Goal: Task Accomplishment & Management: Use online tool/utility

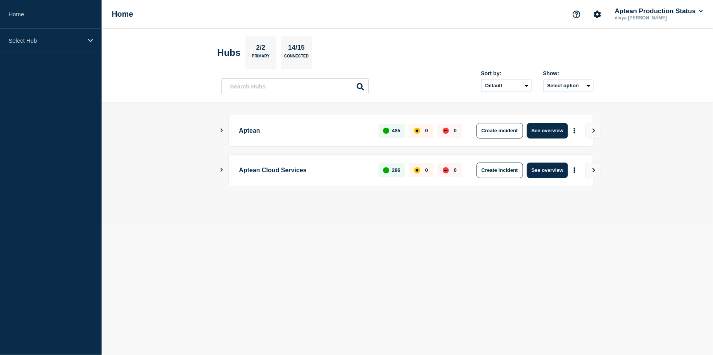
click at [219, 171] on icon "Show Connected Hubs" at bounding box center [221, 170] width 5 height 4
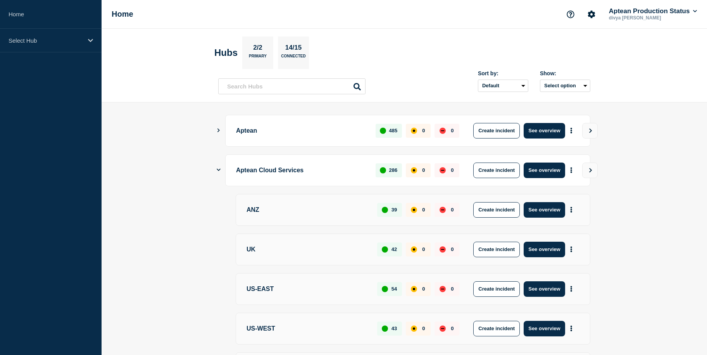
click at [213, 173] on main "Aptean 485 0 0 Create incident See overview Aptean Cloud Services 286 0 0 Creat…" at bounding box center [405, 281] width 606 height 359
click at [215, 170] on main "Aptean 485 0 0 Create incident See overview Aptean Cloud Services 286 0 0 Creat…" at bounding box center [405, 281] width 606 height 359
click at [219, 168] on icon "Show Connected Hubs" at bounding box center [219, 169] width 4 height 5
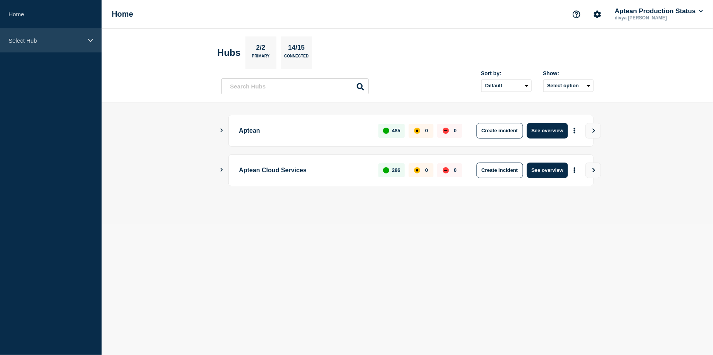
click at [81, 49] on div "Select Hub" at bounding box center [51, 41] width 102 height 24
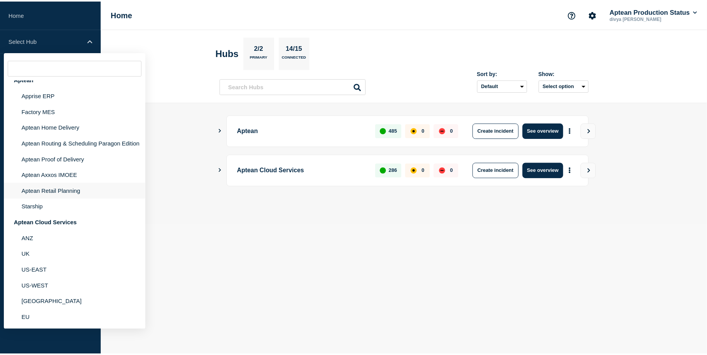
scroll to position [9, 0]
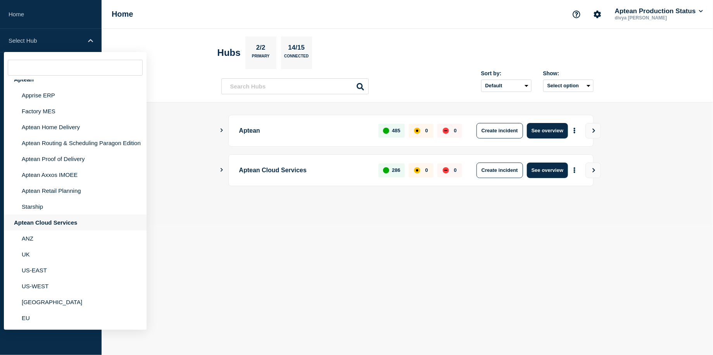
click at [78, 230] on div "Aptean Cloud Services" at bounding box center [75, 222] width 143 height 16
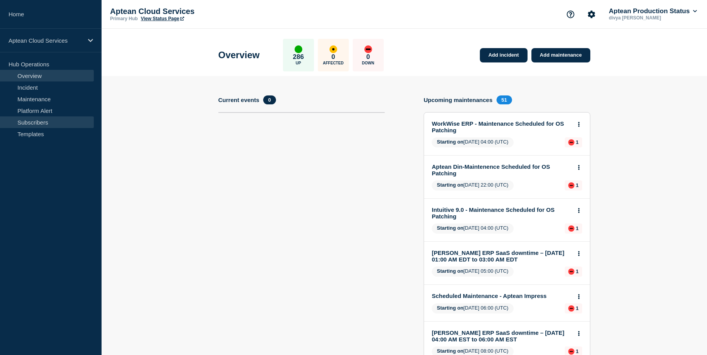
click at [49, 120] on link "Subscribers" at bounding box center [47, 122] width 94 height 12
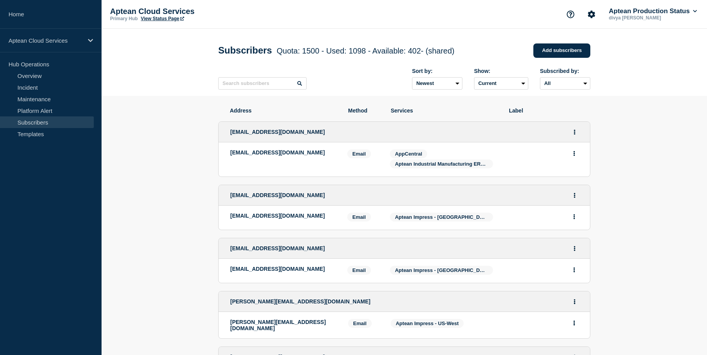
drag, startPoint x: 261, startPoint y: 92, endPoint x: 261, endPoint y: 85, distance: 7.4
click at [261, 85] on div "Sort by: Newest Oldest Show: Current Deleted Recently deleted Subscribed by: Al…" at bounding box center [404, 79] width 372 height 34
click at [261, 85] on input "text" at bounding box center [262, 83] width 88 height 12
paste input "[PERSON_NAME][EMAIL_ADDRESS][DOMAIN_NAME]"
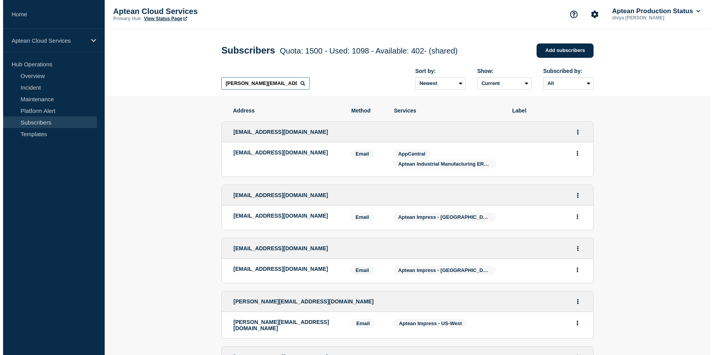
scroll to position [0, 2]
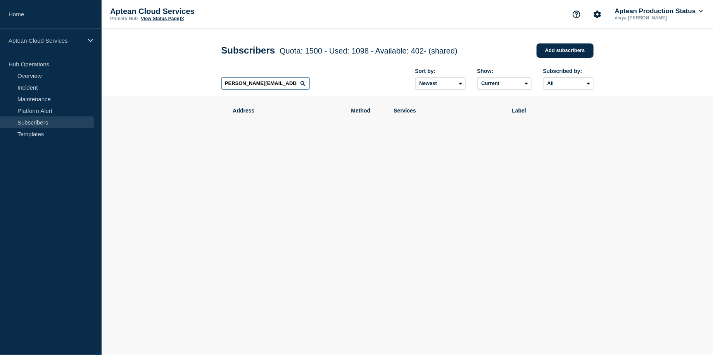
click at [225, 85] on input "[PERSON_NAME][EMAIL_ADDRESS][DOMAIN_NAME]" at bounding box center [265, 83] width 88 height 12
type input "[EMAIL_ADDRESS][DOMAIN_NAME]"
click at [301, 86] on icon at bounding box center [302, 83] width 5 height 5
click at [268, 87] on input "[EMAIL_ADDRESS][DOMAIN_NAME]" at bounding box center [265, 83] width 88 height 12
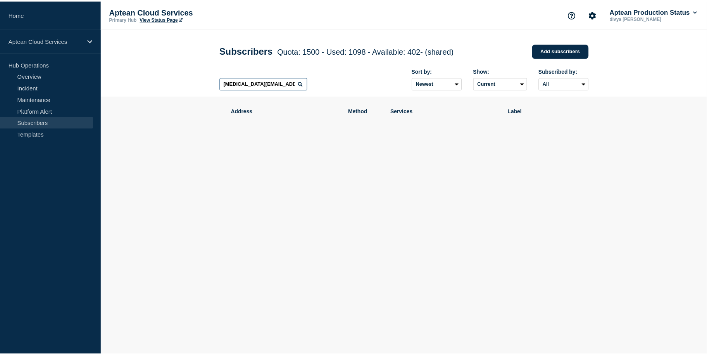
scroll to position [0, 9]
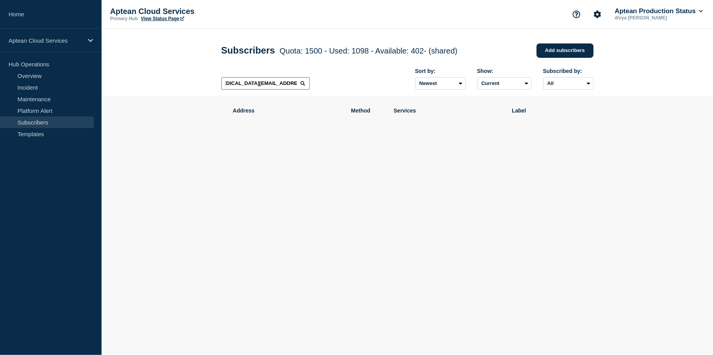
type input "[MEDICAL_DATA][EMAIL_ADDRESS][DOMAIN_NAME]"
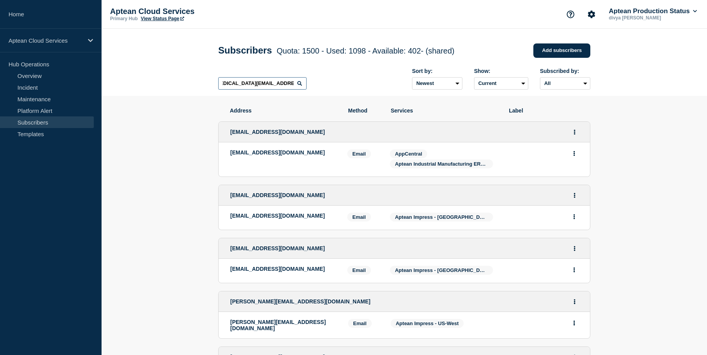
click at [268, 87] on input "[MEDICAL_DATA][EMAIL_ADDRESS][DOMAIN_NAME]" at bounding box center [262, 83] width 88 height 12
click at [269, 84] on input "[MEDICAL_DATA][EMAIL_ADDRESS][DOMAIN_NAME]" at bounding box center [262, 83] width 88 height 12
click at [293, 84] on input "[MEDICAL_DATA][EMAIL_ADDRESS][DOMAIN_NAME]" at bounding box center [262, 83] width 88 height 12
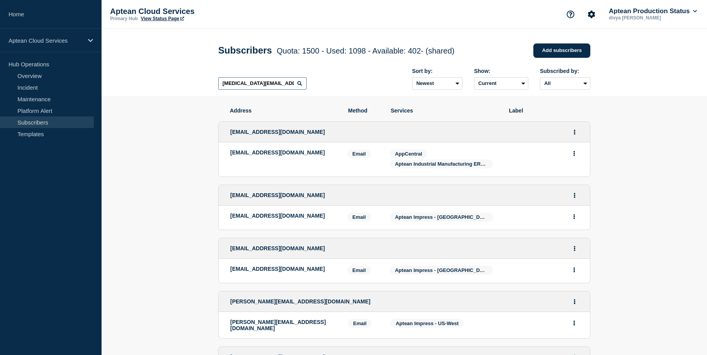
scroll to position [0, 9]
click at [293, 84] on input "[MEDICAL_DATA][EMAIL_ADDRESS][DOMAIN_NAME]" at bounding box center [262, 83] width 88 height 12
type input "[EMAIL_ADDRESS][DOMAIN_NAME]"
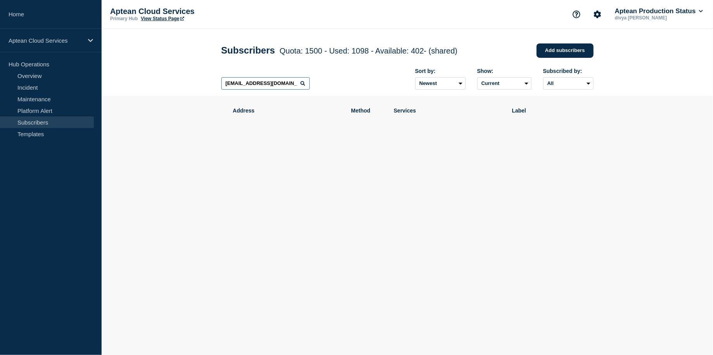
click at [261, 84] on input "[EMAIL_ADDRESS][DOMAIN_NAME]" at bounding box center [265, 83] width 88 height 12
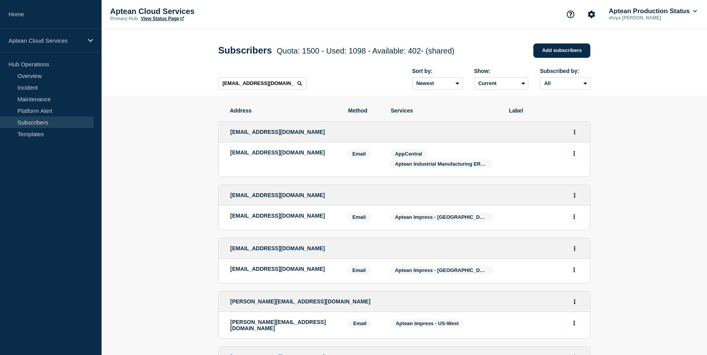
click at [316, 92] on div "[EMAIL_ADDRESS][DOMAIN_NAME] Sort by: Newest Oldest Show: Current Deleted Recen…" at bounding box center [404, 79] width 372 height 34
click at [269, 88] on input "[EMAIL_ADDRESS][DOMAIN_NAME]" at bounding box center [262, 83] width 88 height 12
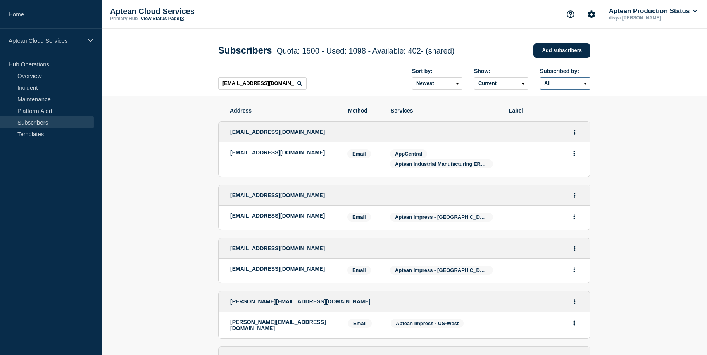
click at [572, 88] on select "All Email SMS Teams" at bounding box center [565, 83] width 50 height 12
select select "email"
click at [540, 79] on select "All Email SMS Teams" at bounding box center [565, 83] width 50 height 12
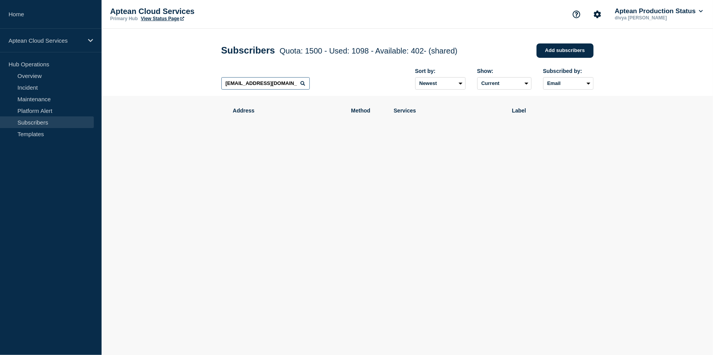
click at [284, 88] on input "[EMAIL_ADDRESS][DOMAIN_NAME]" at bounding box center [265, 83] width 88 height 12
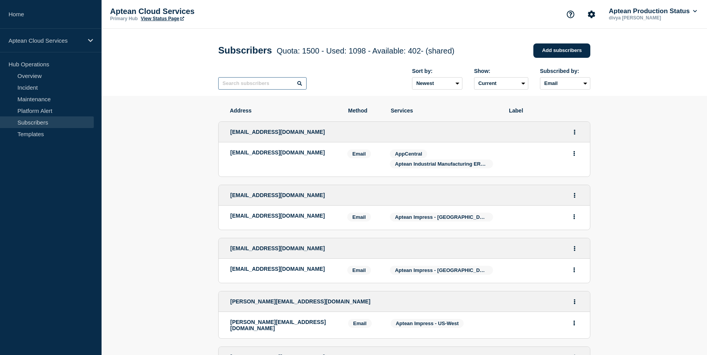
click at [243, 90] on input "text" at bounding box center [262, 83] width 88 height 12
paste input "[MEDICAL_DATA][EMAIL_ADDRESS][DOMAIN_NAME]"
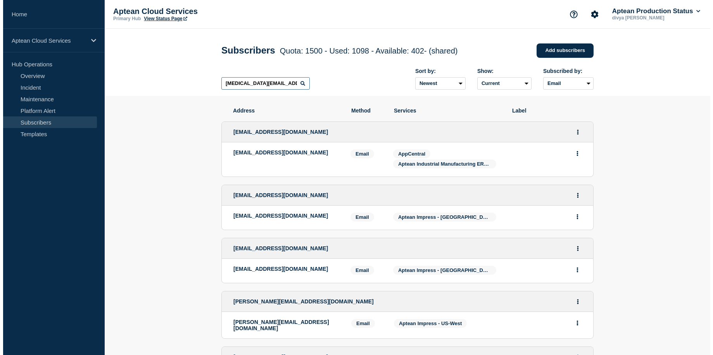
scroll to position [0, 9]
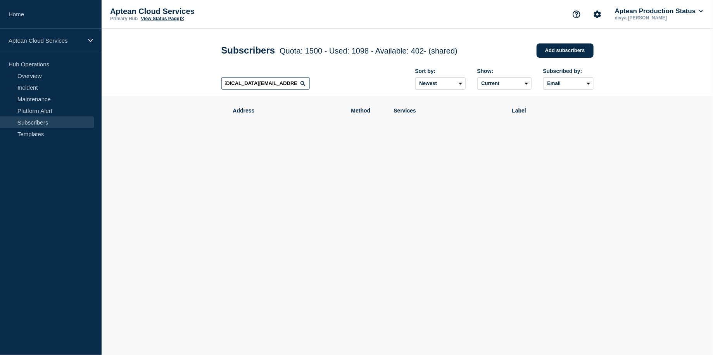
type input "[MEDICAL_DATA][EMAIL_ADDRESS][DOMAIN_NAME]"
click at [280, 82] on input "[MEDICAL_DATA][EMAIL_ADDRESS][DOMAIN_NAME]" at bounding box center [265, 83] width 88 height 12
type input "[PERSON_NAME][EMAIL_ADDRESS][DOMAIN_NAME]"
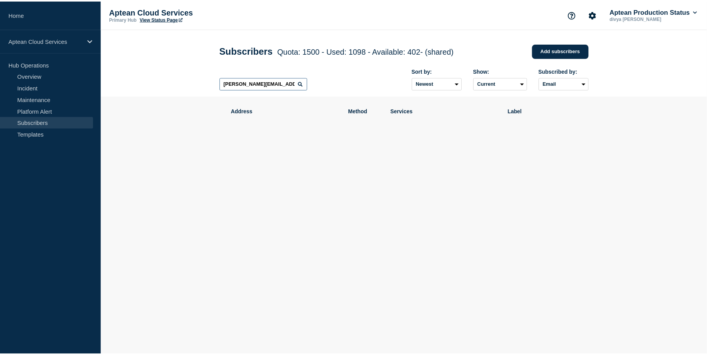
scroll to position [0, 2]
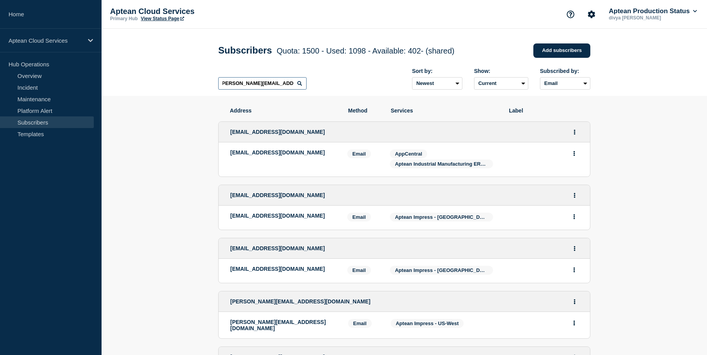
click at [291, 88] on input "[PERSON_NAME][EMAIL_ADDRESS][DOMAIN_NAME]" at bounding box center [262, 83] width 88 height 12
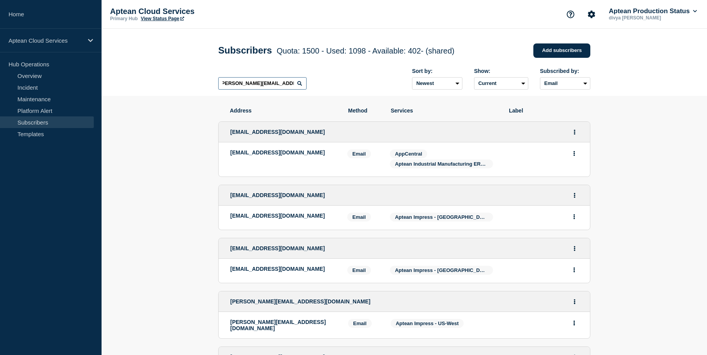
click at [291, 88] on input "[PERSON_NAME][EMAIL_ADDRESS][DOMAIN_NAME]" at bounding box center [262, 83] width 88 height 12
click at [253, 90] on input "text" at bounding box center [262, 83] width 88 height 12
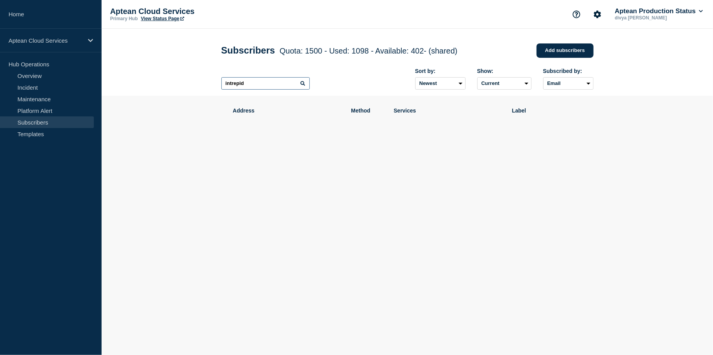
type input "intrepid"
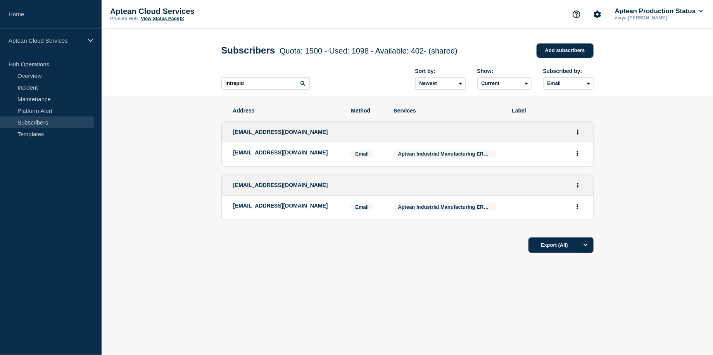
drag, startPoint x: 305, startPoint y: 157, endPoint x: 307, endPoint y: 152, distance: 5.4
click at [307, 152] on div "[EMAIL_ADDRESS][DOMAIN_NAME]" at bounding box center [285, 154] width 105 height 10
click at [307, 152] on p "[EMAIL_ADDRESS][DOMAIN_NAME]" at bounding box center [285, 152] width 105 height 6
click at [436, 154] on span "Aptean Industrial Manufacturing ERP, Made2Manage Edition 7.x (SG4) - [GEOGRAPHI…" at bounding box center [517, 154] width 238 height 6
click at [440, 154] on span "Aptean Industrial Manufacturing ERP, Made2Manage Edition 7.x (SG4) - [GEOGRAPHI…" at bounding box center [517, 154] width 238 height 6
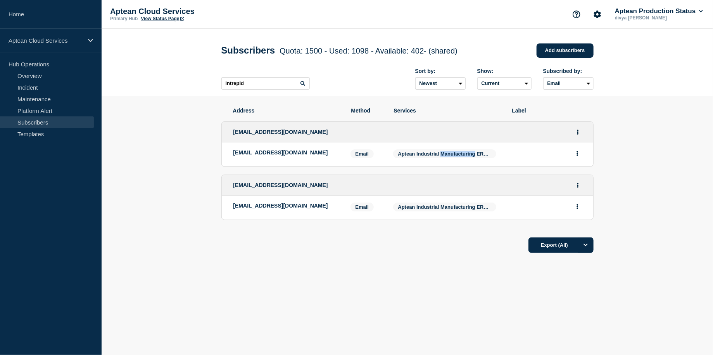
click at [440, 154] on span "Aptean Industrial Manufacturing ERP, Made2Manage Edition 7.x (SG4) - [GEOGRAPHI…" at bounding box center [517, 154] width 238 height 6
copy div "Aptean Industrial Manufacturing ERP, Made2Manage Edition 7.x (SG4) - [GEOGRAPHI…"
click at [37, 71] on link "Overview" at bounding box center [47, 76] width 94 height 12
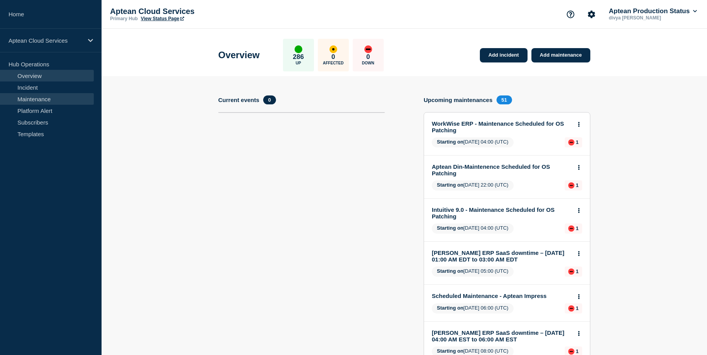
click at [42, 99] on link "Maintenance" at bounding box center [47, 99] width 94 height 12
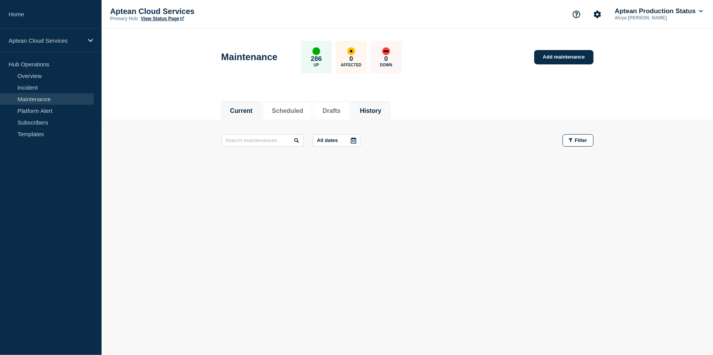
click at [378, 109] on button "History" at bounding box center [370, 110] width 21 height 7
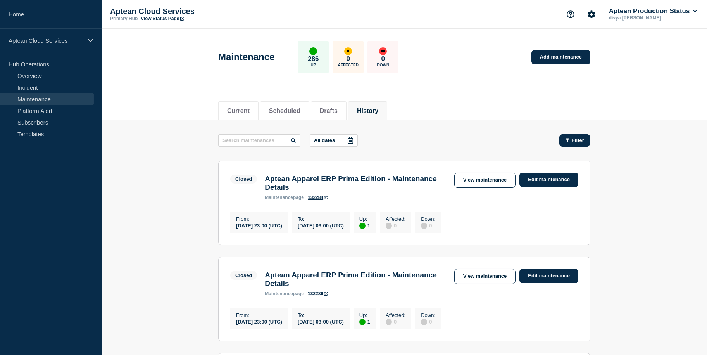
click at [580, 142] on span "Filter" at bounding box center [578, 140] width 12 height 6
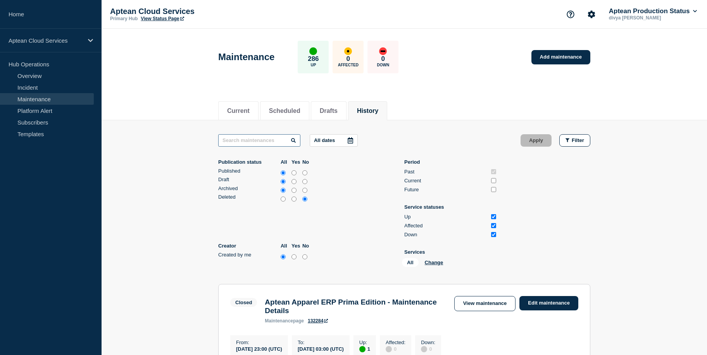
click at [249, 142] on input "text" at bounding box center [259, 140] width 82 height 12
paste input "Aptean Industrial Manufacturing ERP, Made2Manage Edition 7.x (SG4) - [GEOGRAPHI…"
type input "Aptean Industrial Manufacturing ERP, Made2Manage Edition 7.x (SG4) - [GEOGRAPHI…"
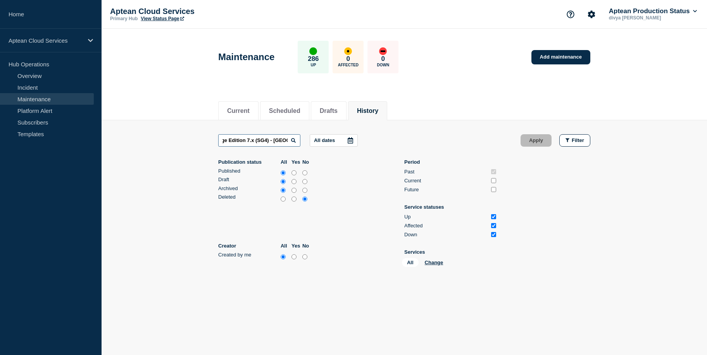
scroll to position [6, 0]
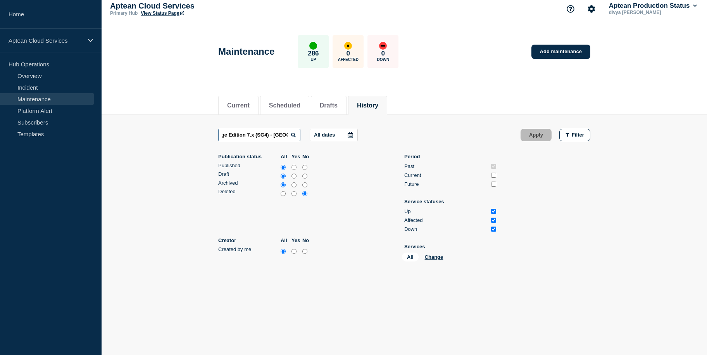
click at [284, 135] on input "Aptean Industrial Manufacturing ERP, Made2Manage Edition 7.x (SG4) - [GEOGRAPHI…" at bounding box center [259, 135] width 82 height 12
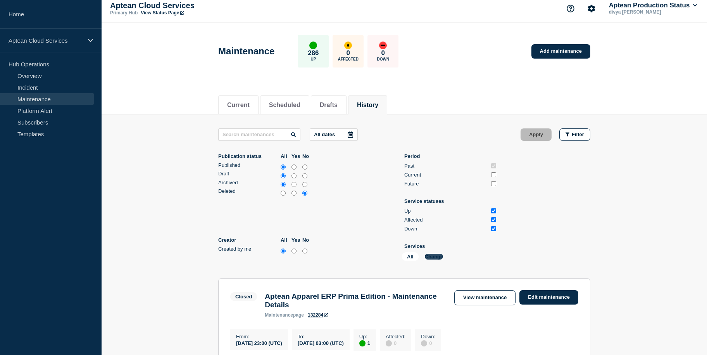
click at [434, 257] on button "Change" at bounding box center [434, 257] width 19 height 6
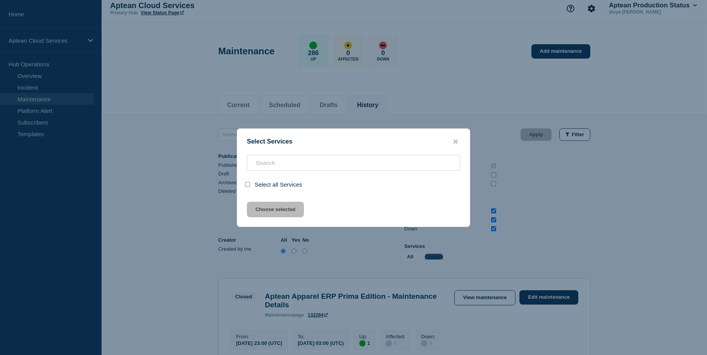
click at [434, 257] on div at bounding box center [353, 177] width 707 height 355
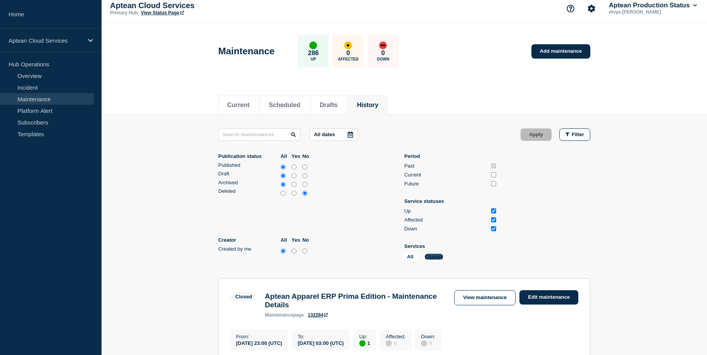
click at [439, 257] on button "Change" at bounding box center [434, 257] width 19 height 6
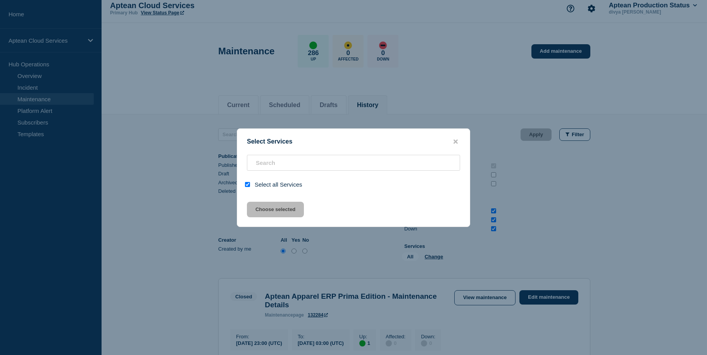
checkbox input "true"
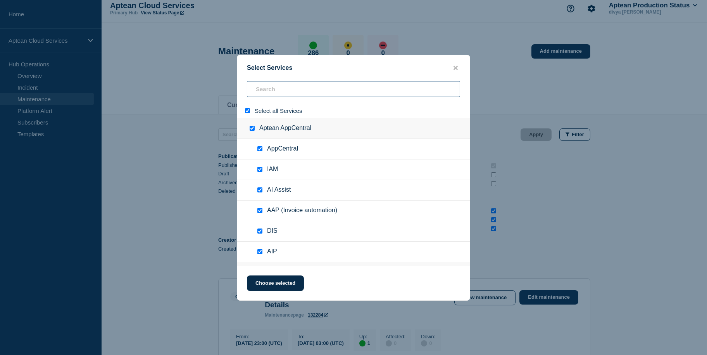
click at [276, 90] on input "search" at bounding box center [353, 89] width 213 height 16
paste input "Aptean Industrial Manufacturing ERP, Made2Manage Edition 7.x (SG4) - [GEOGRAPHI…"
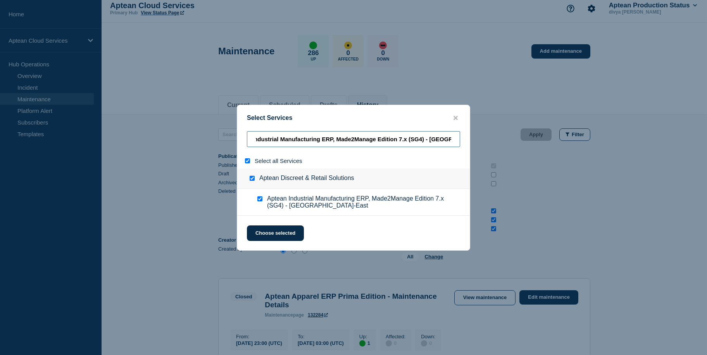
type input "Aptean Industrial Manufacturing ERP, Made2Manage Edition 7.x (SG4) - [GEOGRAPHI…"
click at [246, 159] on input "select all" at bounding box center [247, 160] width 5 height 5
checkbox input "false"
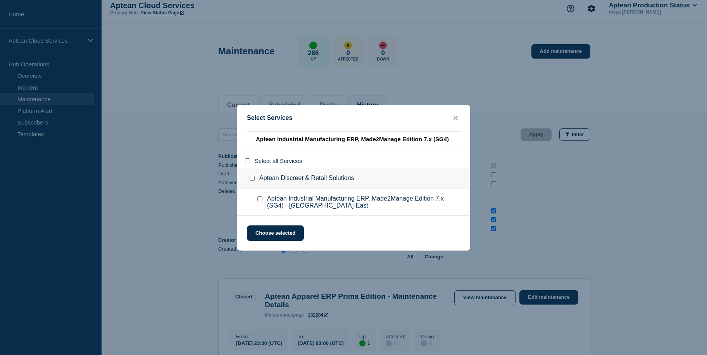
click at [259, 200] on input "service: Aptean Industrial Manufacturing ERP, Made2Manage Edition 7.x (SG4) - U…" at bounding box center [259, 198] width 5 height 5
checkbox input "true"
click at [273, 238] on button "Choose selected" at bounding box center [275, 233] width 57 height 16
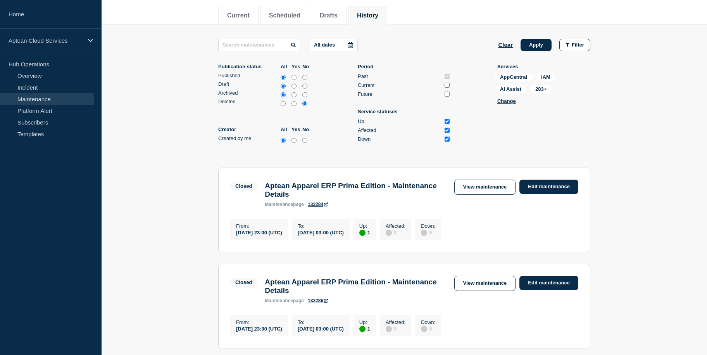
scroll to position [98, 0]
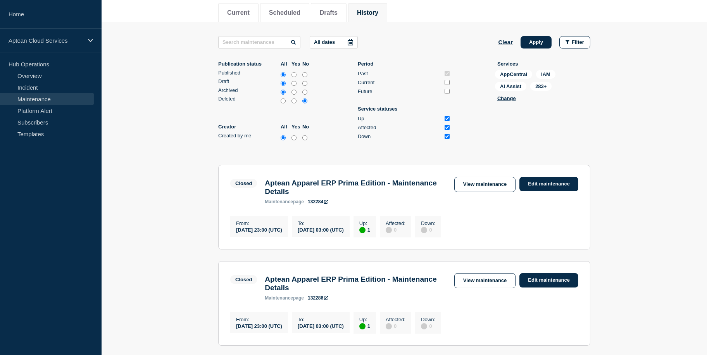
click at [447, 128] on input "Affected" at bounding box center [447, 127] width 5 height 5
checkbox input "false"
click at [447, 119] on input "Up" at bounding box center [447, 118] width 5 height 5
checkbox input "false"
click at [534, 41] on button "Apply" at bounding box center [536, 42] width 31 height 12
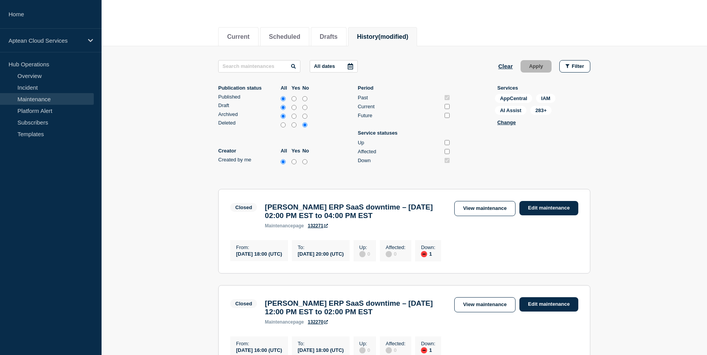
scroll to position [74, 0]
click at [508, 123] on button "Change" at bounding box center [506, 123] width 19 height 6
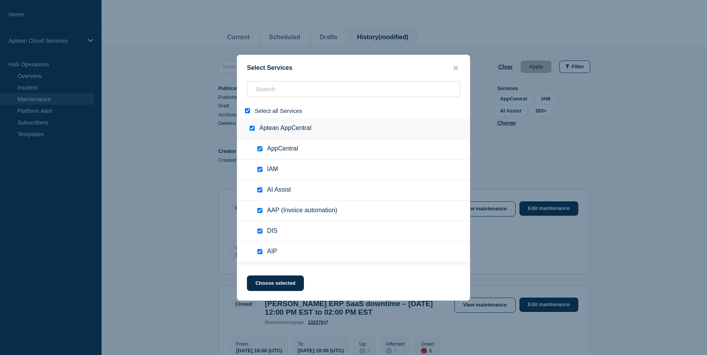
click at [247, 112] on input "select all" at bounding box center [247, 110] width 5 height 5
checkbox input "false"
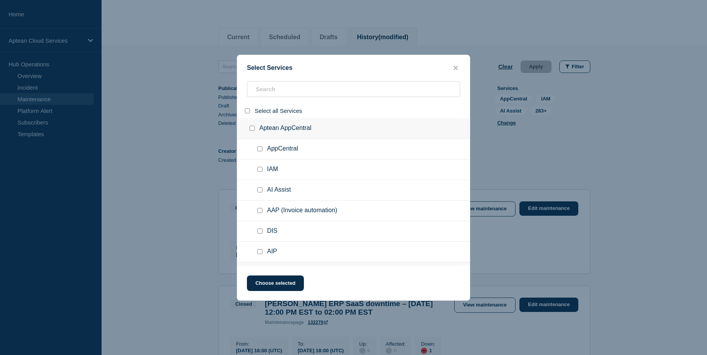
checkbox input "false"
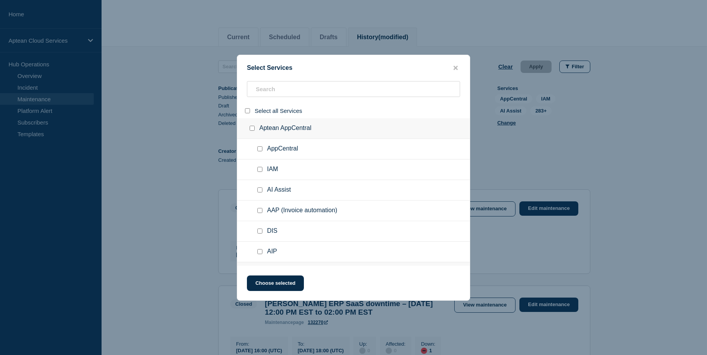
checkbox input "false"
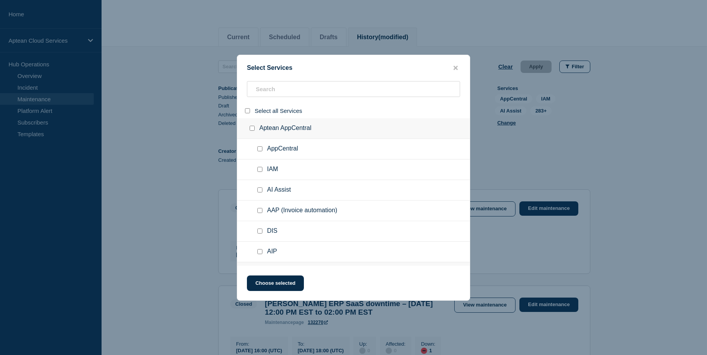
checkbox input "false"
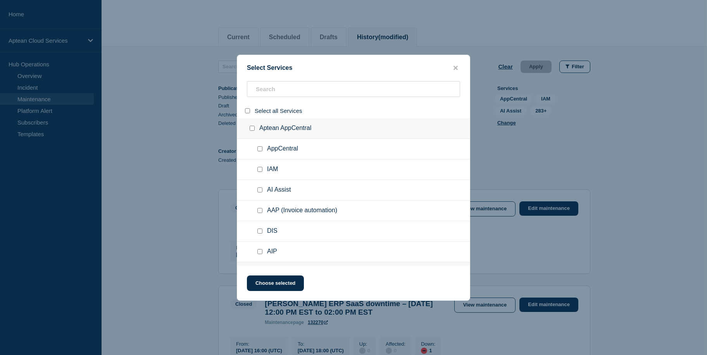
checkbox input "false"
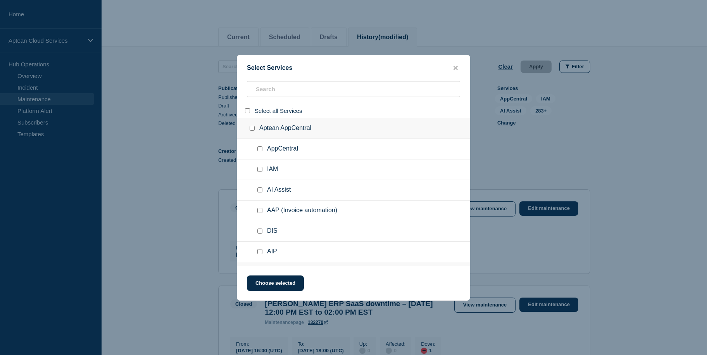
checkbox input "false"
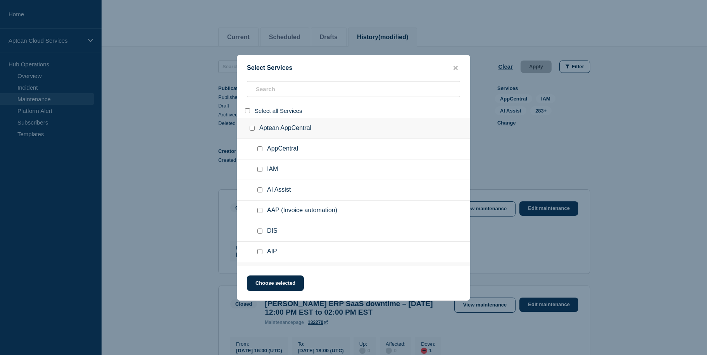
checkbox input "false"
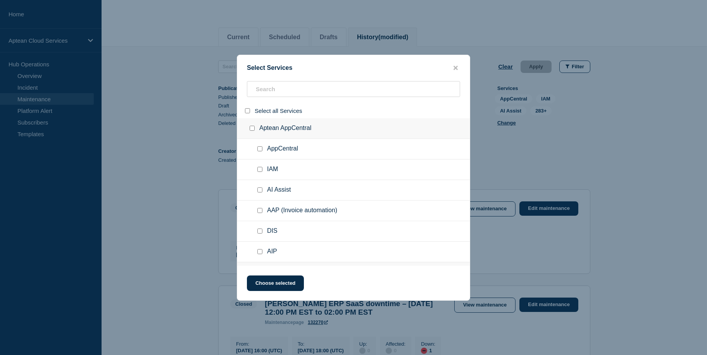
checkbox input "false"
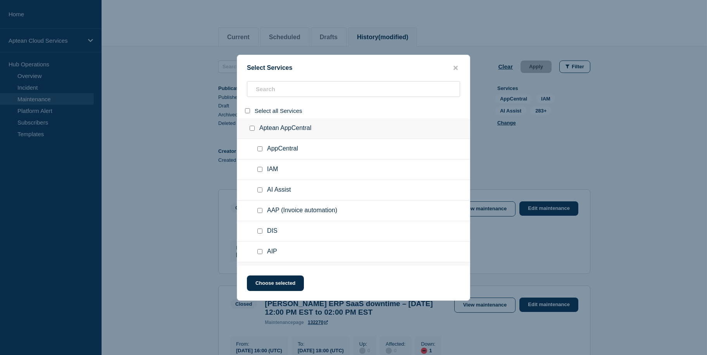
checkbox input "false"
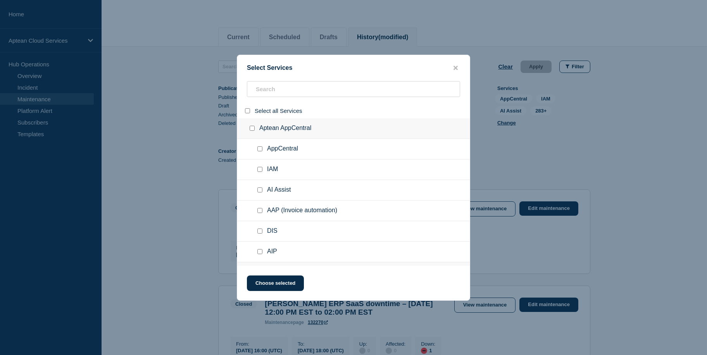
checkbox input "false"
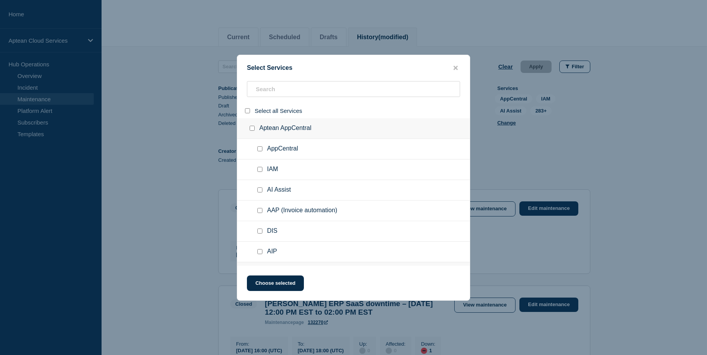
checkbox input "false"
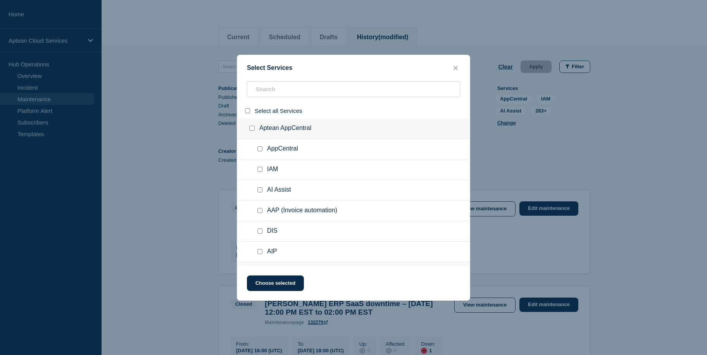
checkbox input "false"
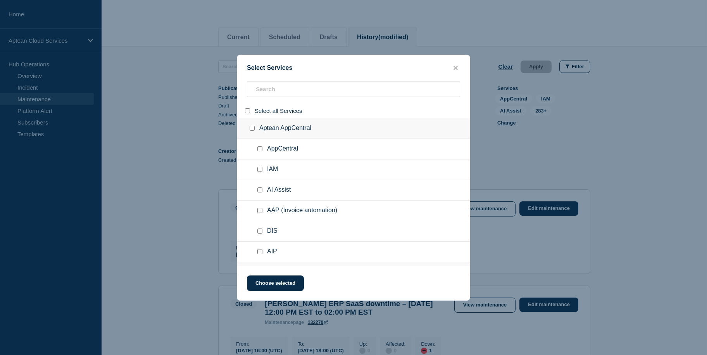
checkbox input "false"
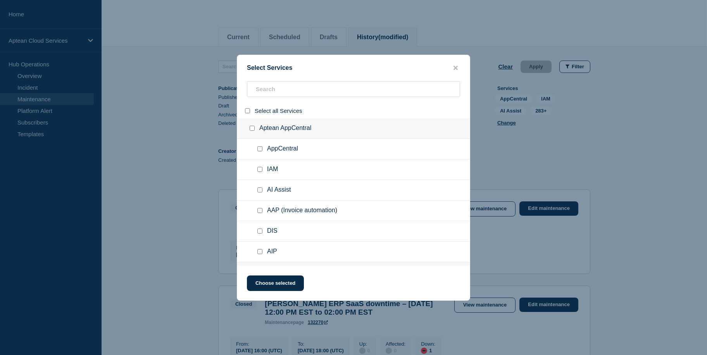
checkbox input "false"
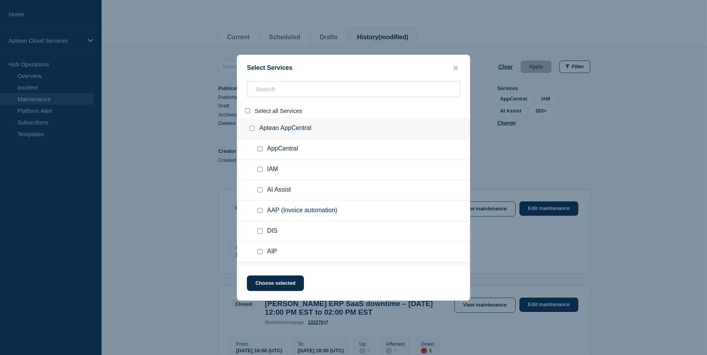
checkbox input "false"
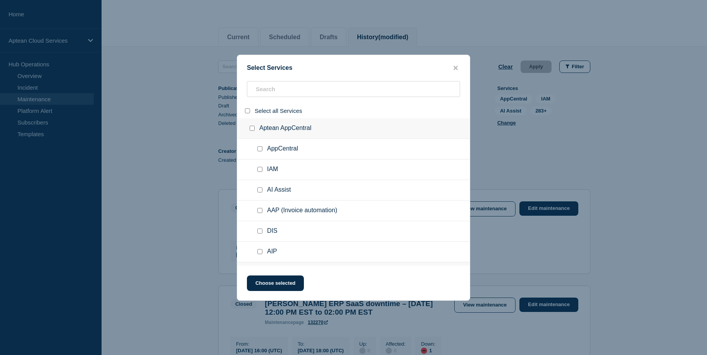
checkbox input "false"
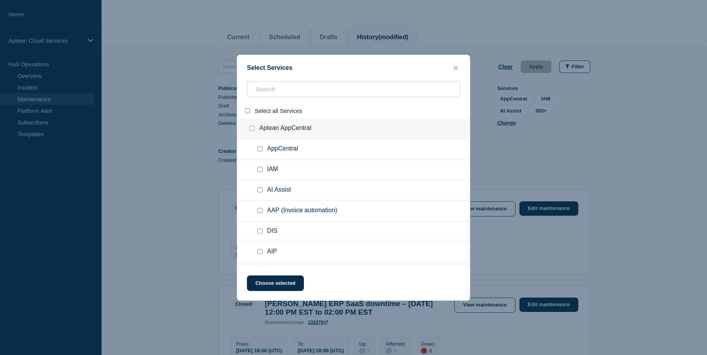
checkbox input "false"
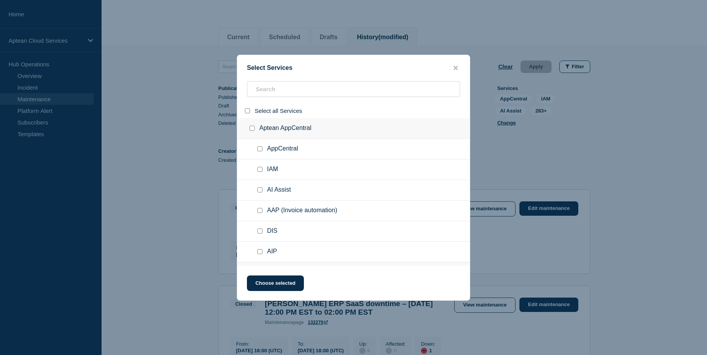
checkbox input "false"
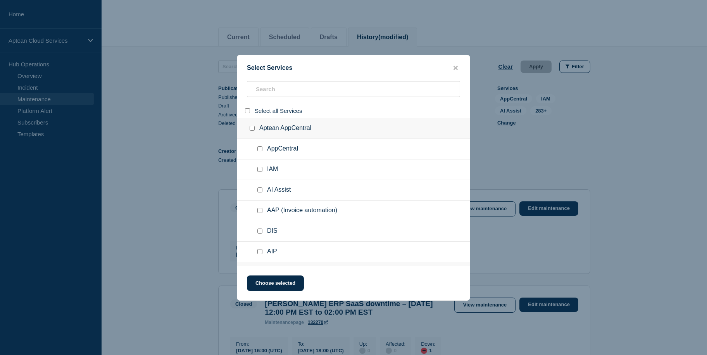
checkbox input "false"
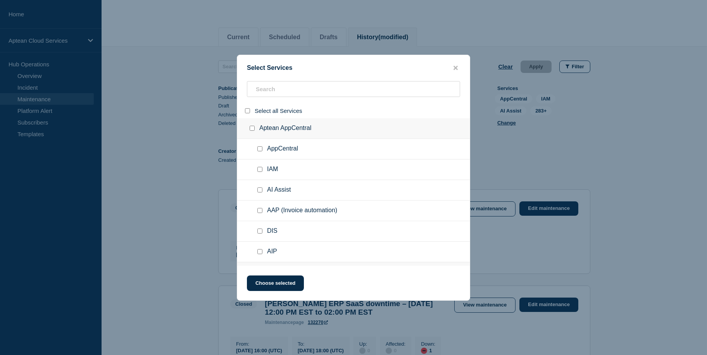
checkbox input "false"
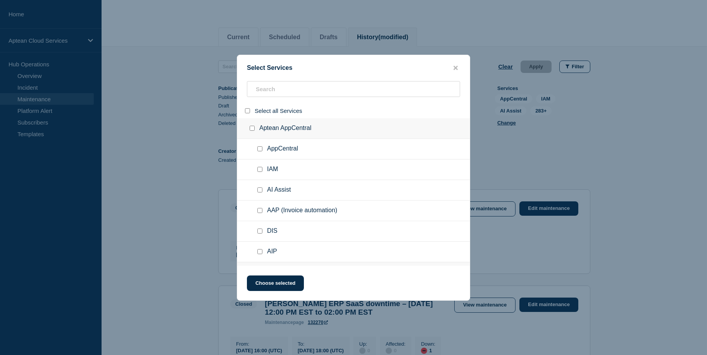
checkbox input "false"
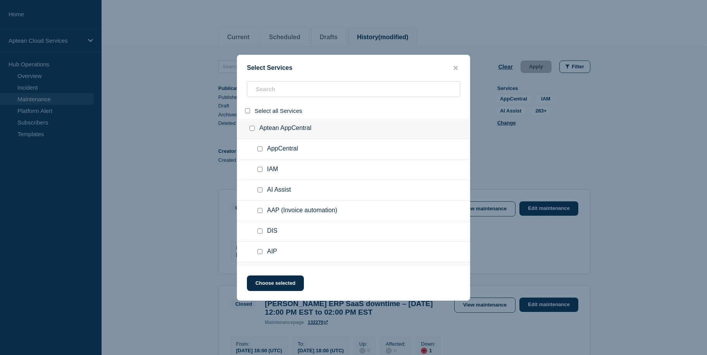
checkbox input "false"
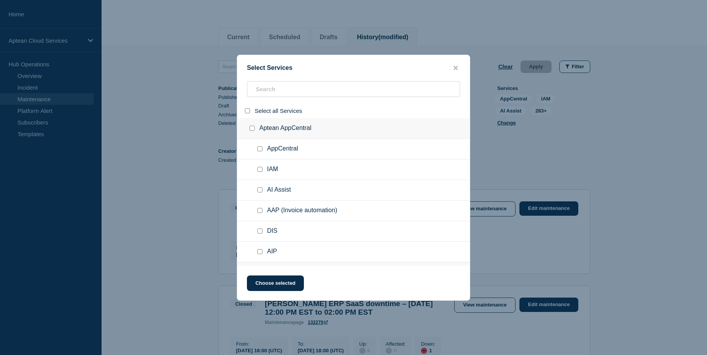
checkbox input "false"
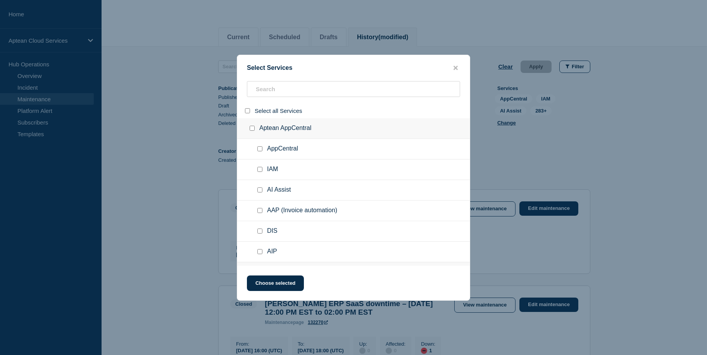
checkbox input "false"
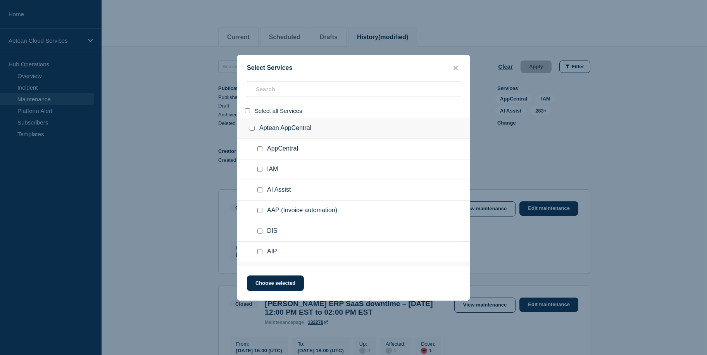
checkbox input "false"
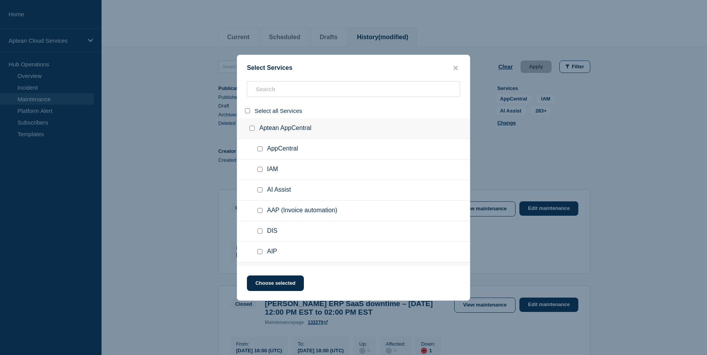
checkbox input "false"
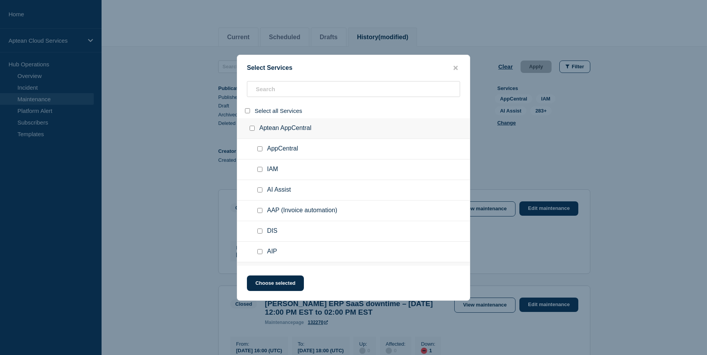
checkbox input "false"
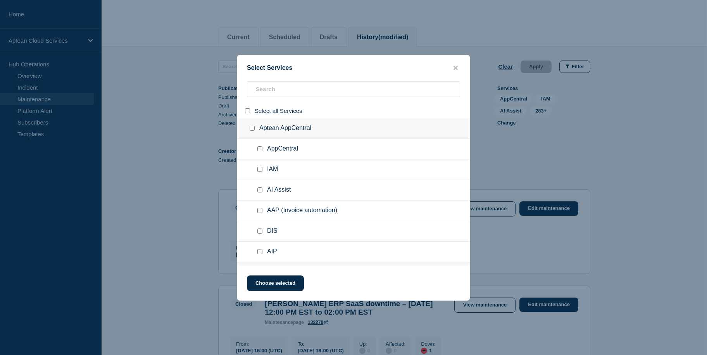
checkbox input "false"
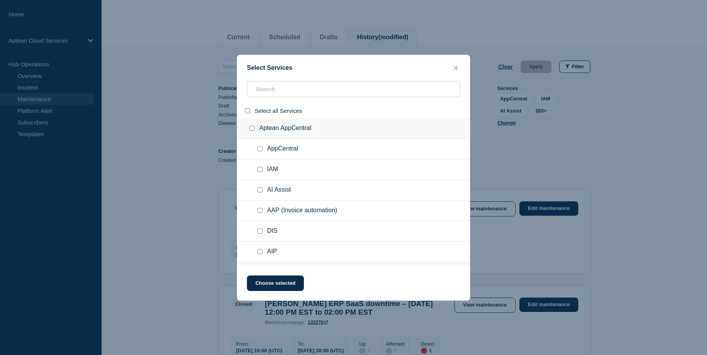
checkbox input "false"
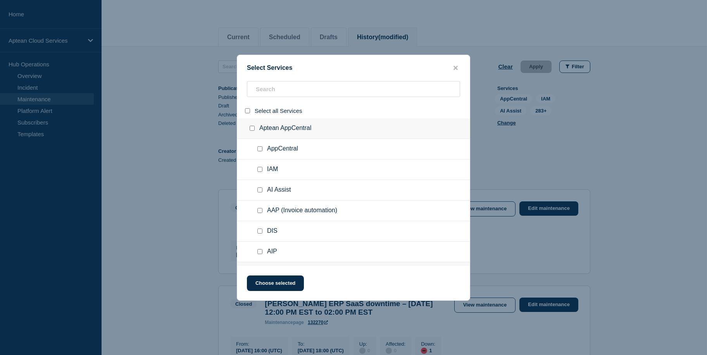
checkbox input "false"
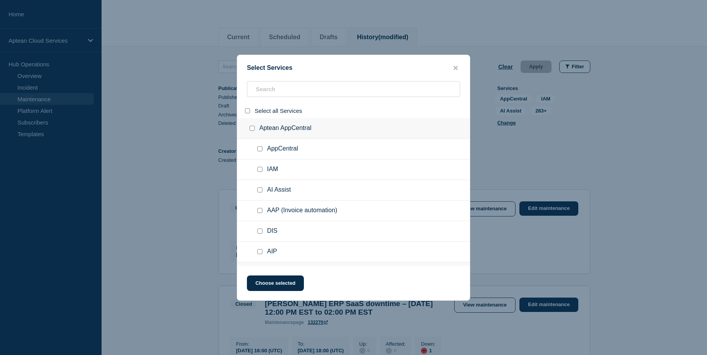
checkbox input "false"
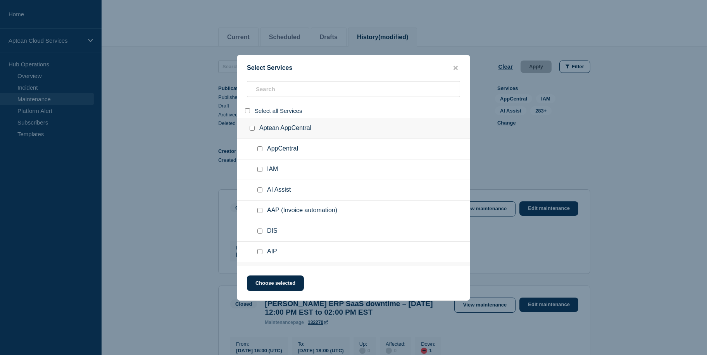
checkbox input "false"
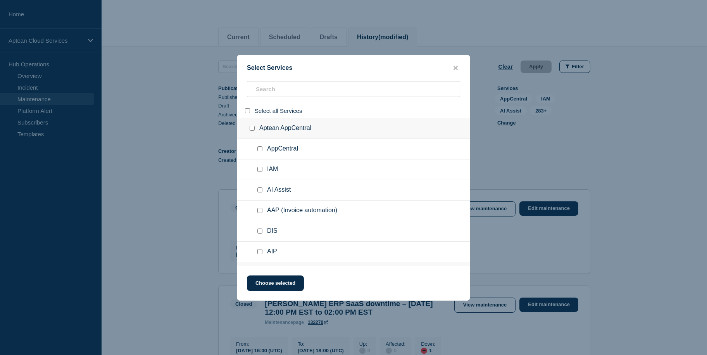
checkbox input "false"
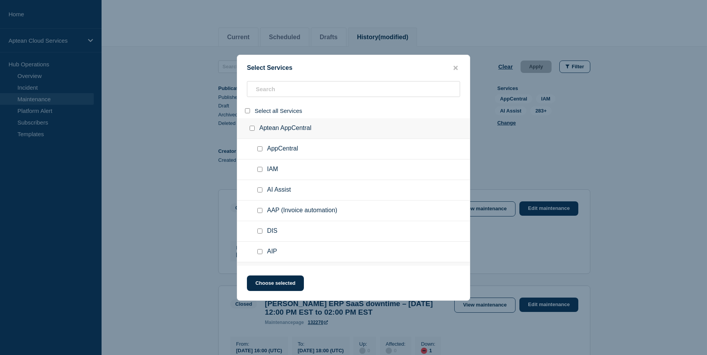
checkbox input "false"
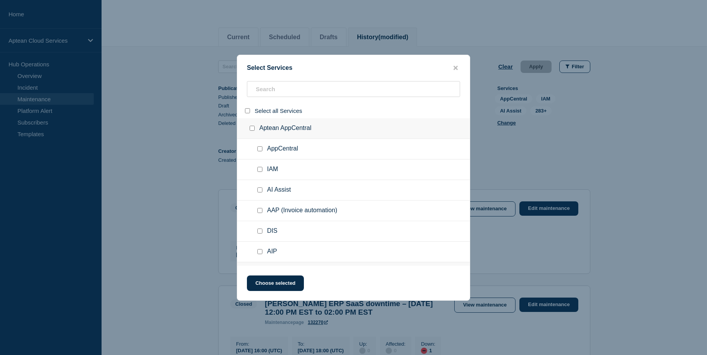
checkbox input "false"
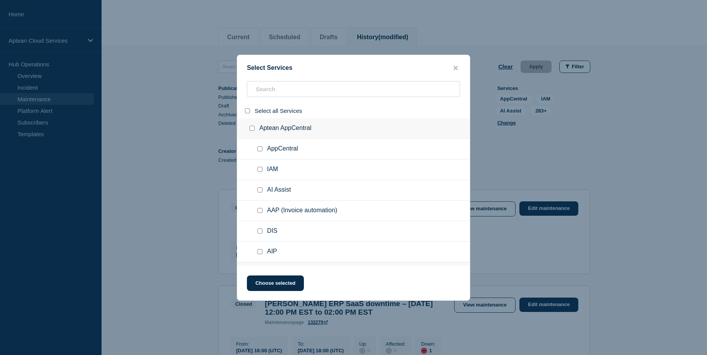
checkbox input "false"
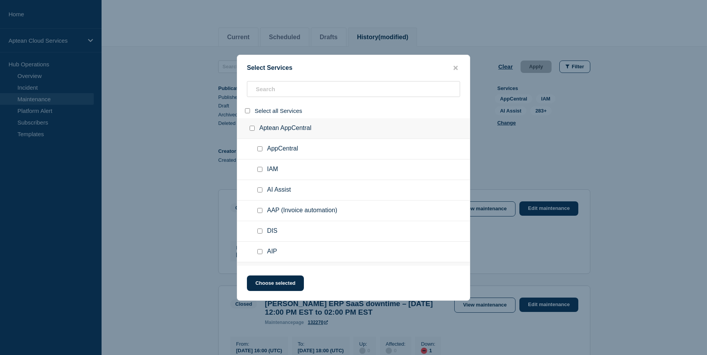
checkbox input "false"
click at [284, 91] on input "search" at bounding box center [353, 89] width 213 height 16
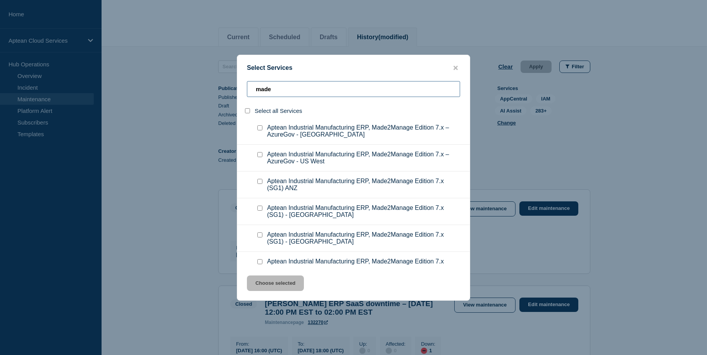
scroll to position [155, 0]
drag, startPoint x: 295, startPoint y: 78, endPoint x: 288, endPoint y: 87, distance: 11.9
click at [288, 87] on div "Select Services made Select all Services Aptean Discreet & Retail Solutions Apt…" at bounding box center [353, 178] width 233 height 246
click at [288, 87] on input "made" at bounding box center [353, 89] width 213 height 16
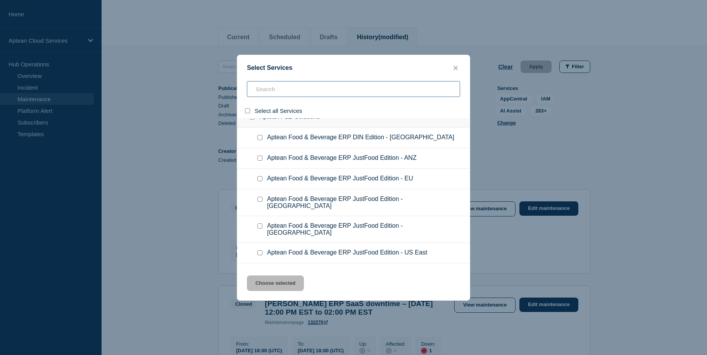
scroll to position [2021, 0]
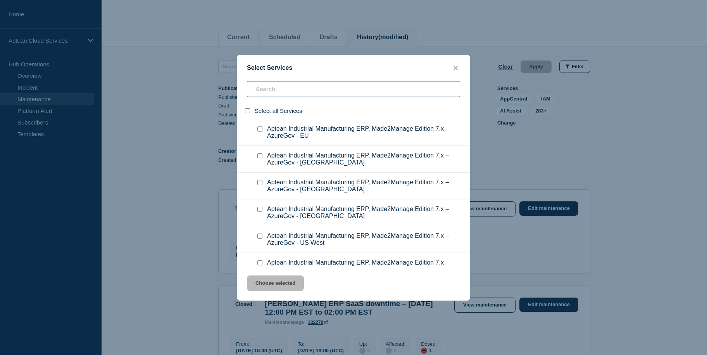
paste input "Aptean Industrial Manufacturing ERP, Made2Manage Edition 7.x (SG4) - [GEOGRAPHI…"
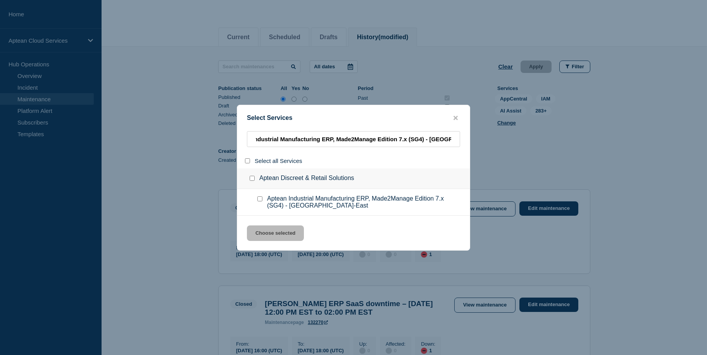
scroll to position [0, 0]
click at [261, 202] on div at bounding box center [261, 202] width 11 height 14
click at [260, 201] on input "service: Aptean Industrial Manufacturing ERP, Made2Manage Edition 7.x (SG4) - U…" at bounding box center [259, 198] width 5 height 5
click at [276, 236] on button "Choose selected" at bounding box center [275, 233] width 57 height 16
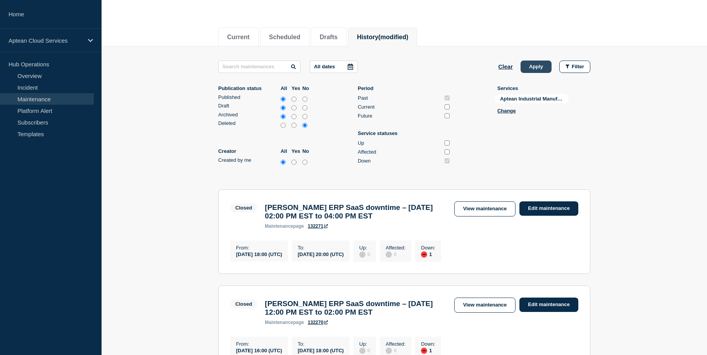
click at [538, 66] on button "Apply" at bounding box center [536, 66] width 31 height 12
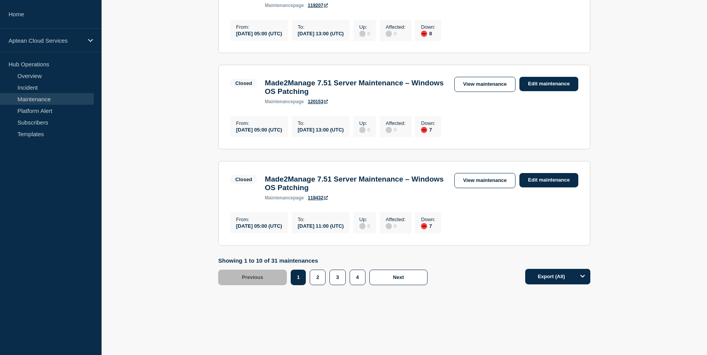
scroll to position [1010, 0]
click at [560, 272] on button "Export (All)" at bounding box center [557, 277] width 65 height 16
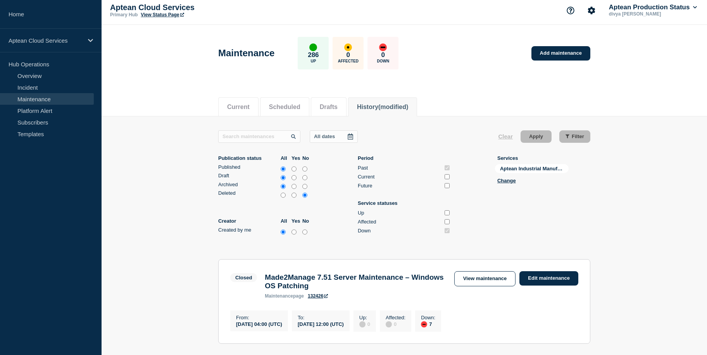
scroll to position [0, 0]
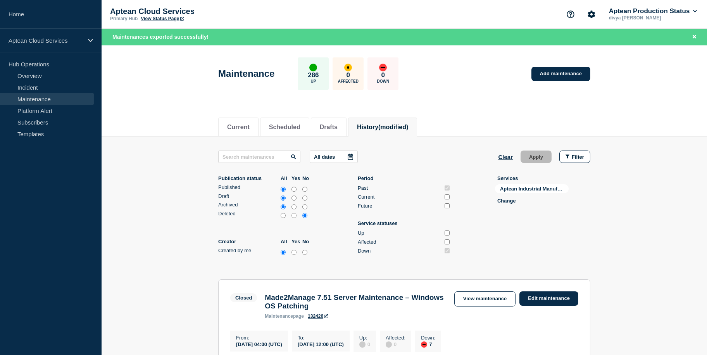
click at [354, 154] on icon at bounding box center [350, 157] width 6 height 6
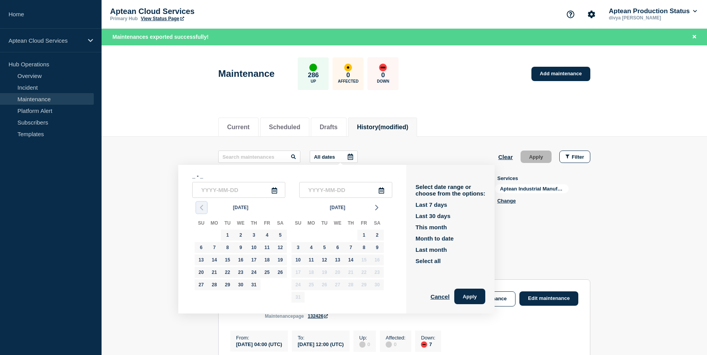
click at [200, 207] on polyline "button" at bounding box center [201, 207] width 2 height 5
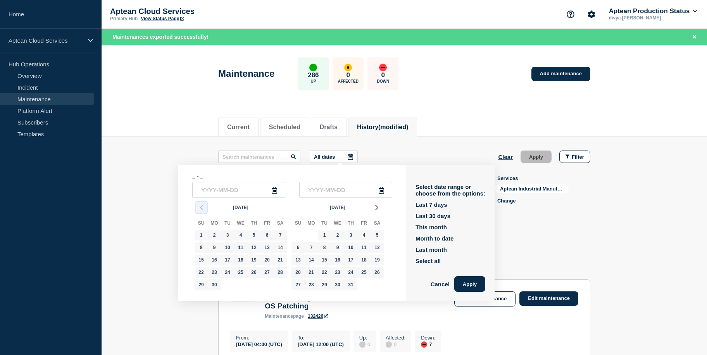
click at [200, 207] on polyline "button" at bounding box center [201, 207] width 2 height 5
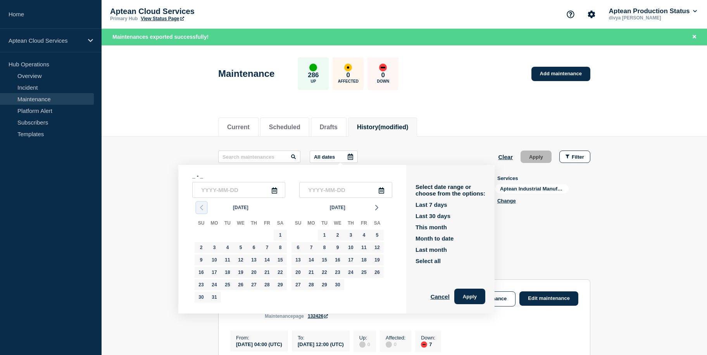
click at [200, 207] on polyline "button" at bounding box center [201, 207] width 2 height 5
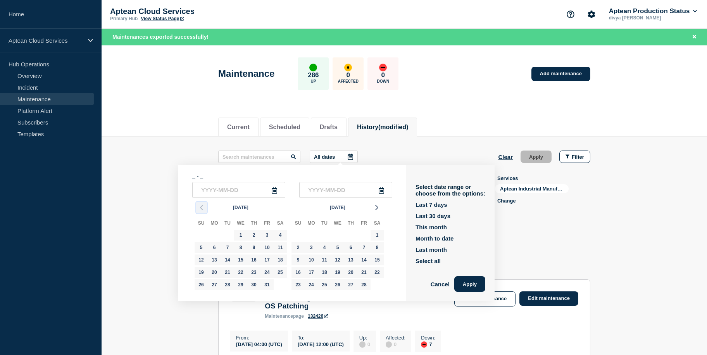
click at [200, 207] on polyline "button" at bounding box center [201, 207] width 2 height 5
click at [199, 209] on icon "button" at bounding box center [201, 207] width 9 height 9
click at [223, 233] on div "1" at bounding box center [227, 235] width 11 height 11
click at [386, 194] on input "text" at bounding box center [345, 190] width 93 height 16
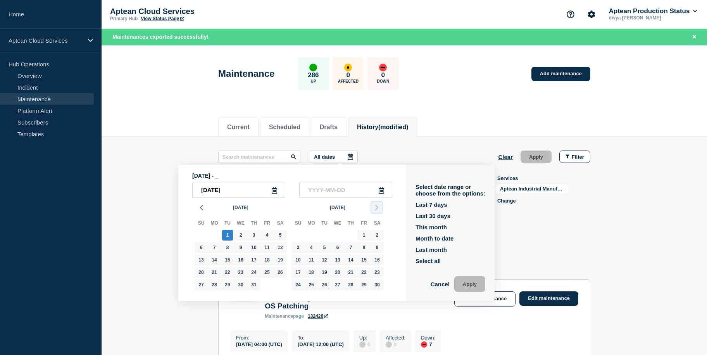
click at [376, 207] on icon "button" at bounding box center [376, 207] width 9 height 9
click at [374, 208] on icon "button" at bounding box center [376, 207] width 9 height 9
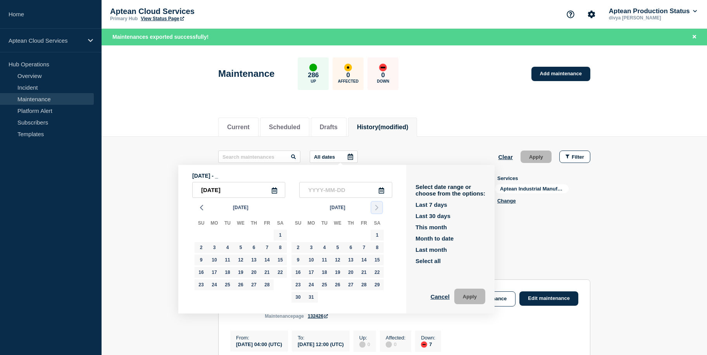
click at [374, 208] on icon "button" at bounding box center [376, 207] width 9 height 9
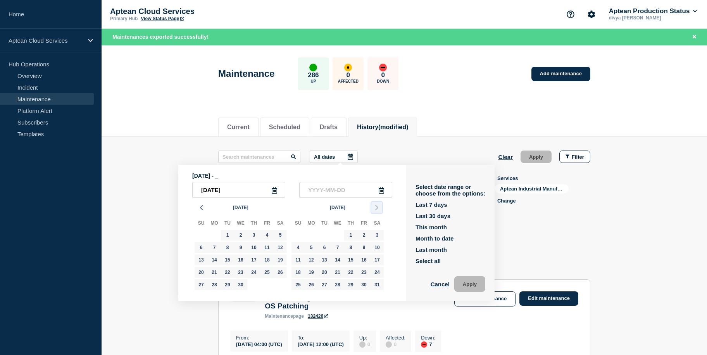
click at [374, 208] on icon "button" at bounding box center [376, 207] width 9 height 9
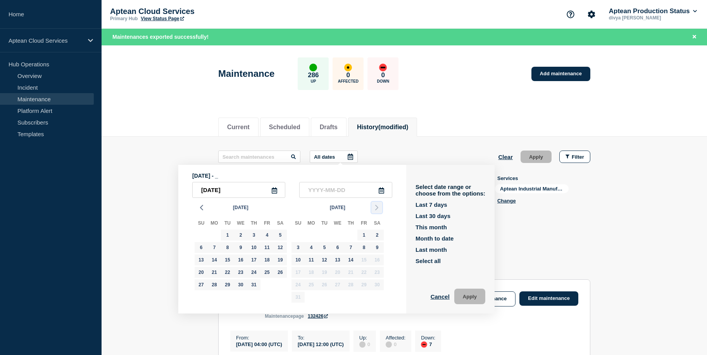
click at [374, 208] on div "[DATE] Su Mo Tu We Th Fr Sa 1 2 3 4 5 6 7 8 9 10 11 12 13 14 15 16 17 18 19 20 …" at bounding box center [289, 252] width 194 height 108
click at [352, 259] on div "14" at bounding box center [350, 259] width 11 height 11
click at [474, 290] on button "Apply" at bounding box center [469, 296] width 31 height 16
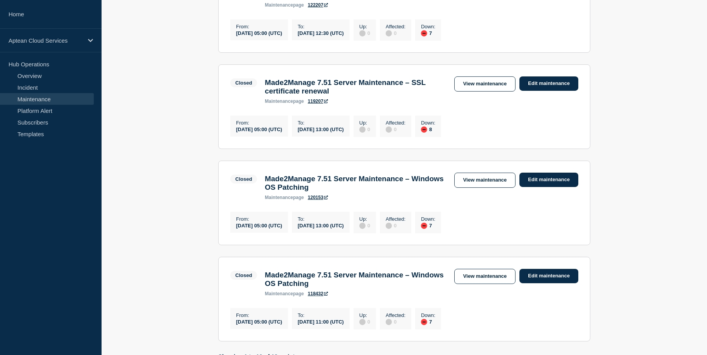
scroll to position [1010, 0]
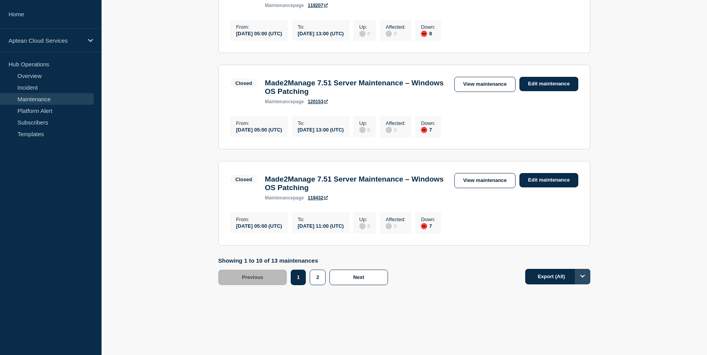
click at [582, 275] on icon "Options" at bounding box center [582, 275] width 5 height 5
click at [574, 306] on li "Filtered" at bounding box center [557, 311] width 65 height 18
click at [552, 275] on button "Export (Filtered)" at bounding box center [556, 277] width 69 height 16
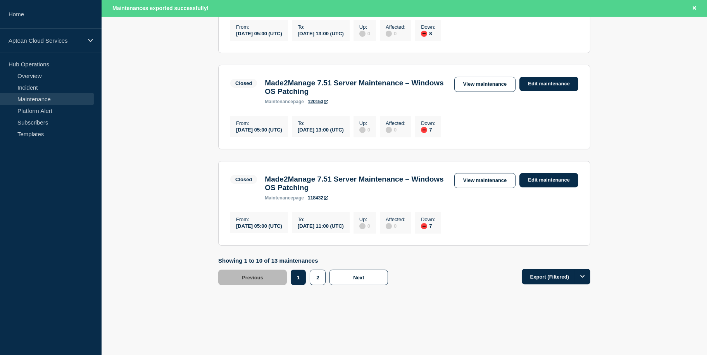
scroll to position [1002, 0]
